Goal: Task Accomplishment & Management: Manage account settings

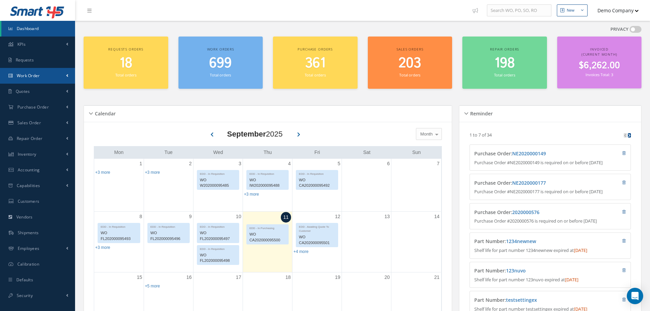
click at [39, 78] on span "Work Order" at bounding box center [28, 76] width 23 height 6
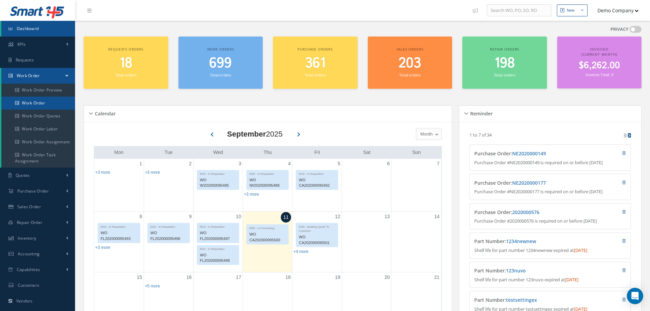
click at [52, 106] on link "Work Order" at bounding box center [38, 103] width 74 height 13
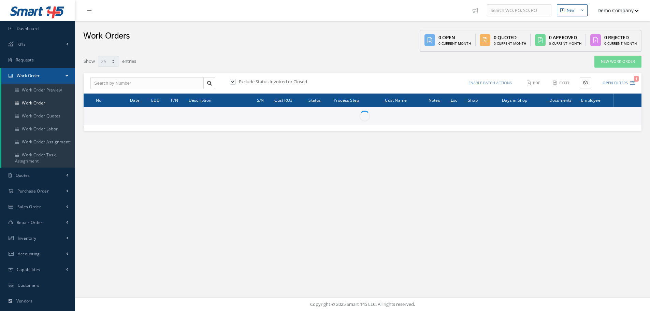
select select "25"
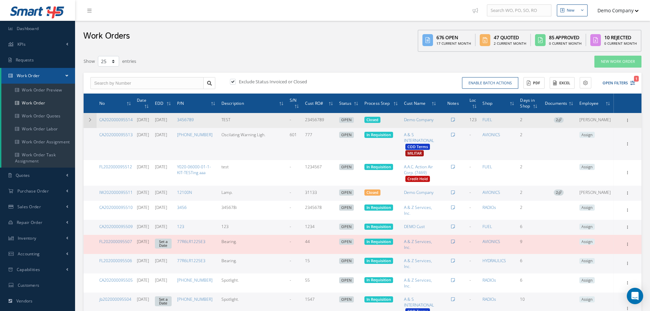
click at [88, 117] on td at bounding box center [90, 120] width 13 height 15
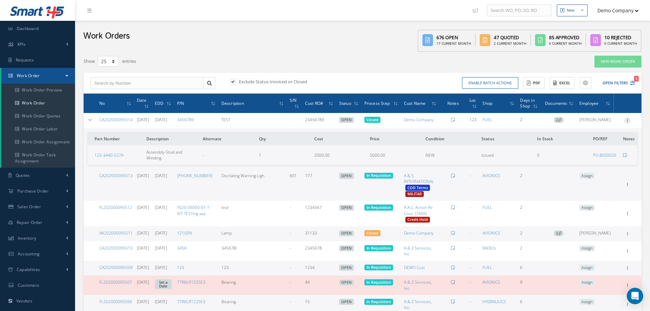
click at [627, 124] on div at bounding box center [627, 120] width 7 height 7
click at [602, 138] on link "Edit" at bounding box center [596, 133] width 54 height 9
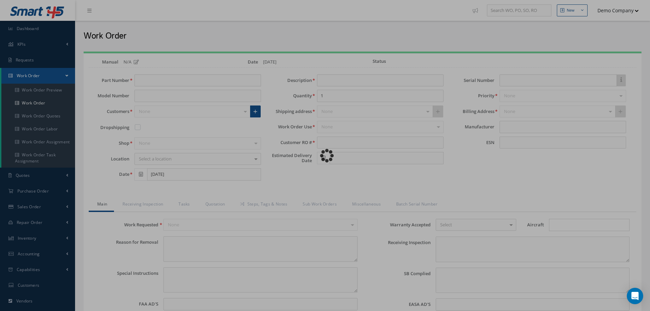
type input "3456789"
type input "[DATE]"
type input "TEST"
type input "2"
type input "23456789"
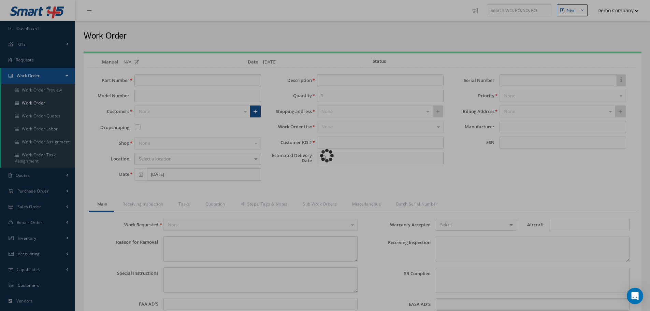
type input "[DATE]"
type input "faa aads"
type textarea "NO VISUAL DAMAGE"
type textarea "50"
type input "EASA ADS"
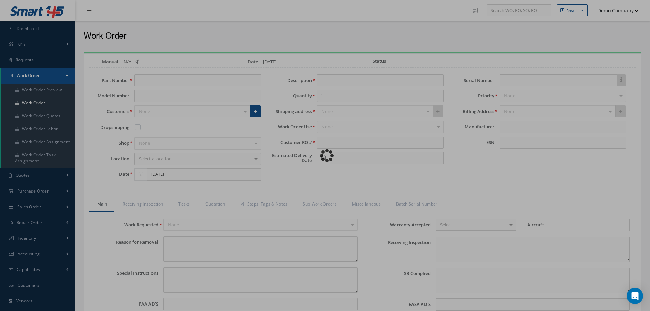
type textarea "test test"
type input "[DATE]"
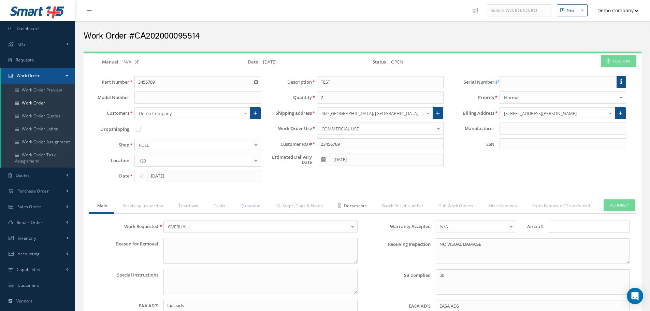
click at [354, 208] on link "Documents" at bounding box center [351, 206] width 44 height 14
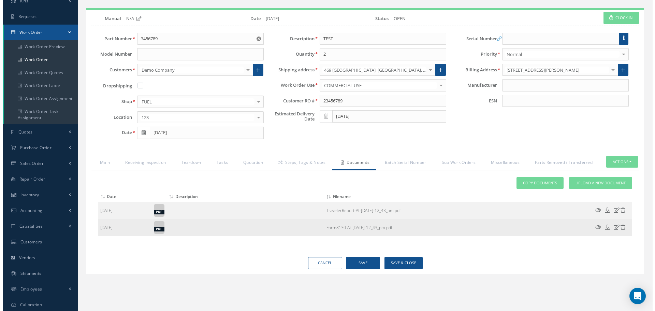
scroll to position [76, 0]
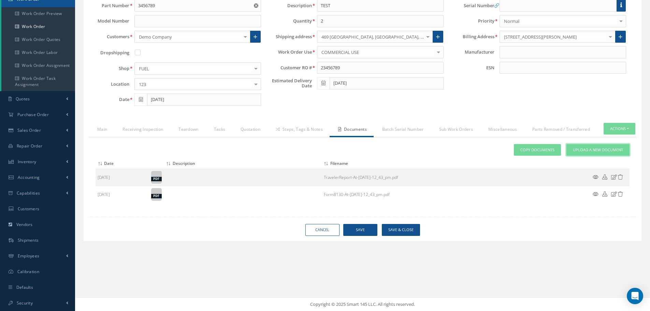
click at [591, 152] on span "Upload a New Document" at bounding box center [598, 150] width 50 height 6
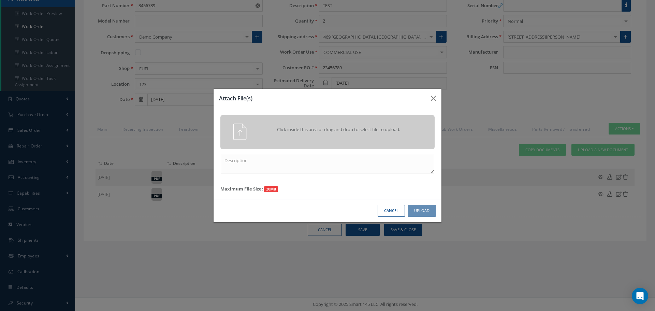
click at [312, 135] on div "Click inside this area or drag and drop to select file to upload." at bounding box center [337, 130] width 168 height 14
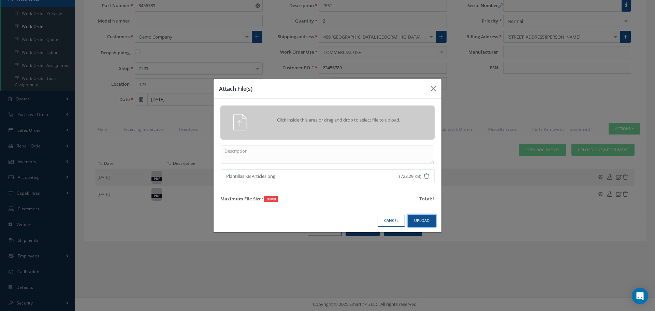
click at [421, 221] on button "Upload" at bounding box center [422, 221] width 28 height 12
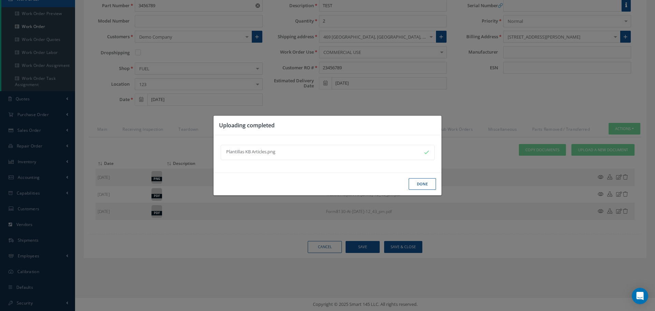
click at [424, 187] on button "Done" at bounding box center [422, 184] width 27 height 12
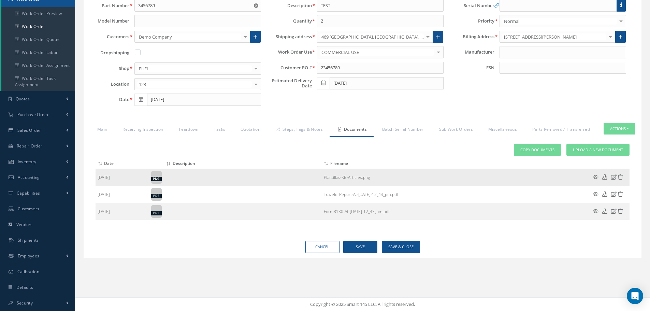
click at [595, 178] on icon at bounding box center [595, 176] width 6 height 5
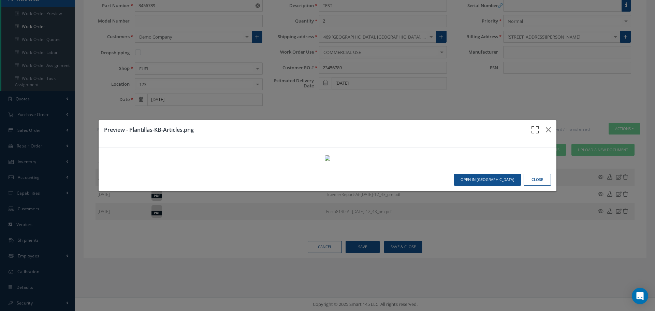
click at [533, 125] on icon "button" at bounding box center [535, 133] width 11 height 16
